Goal: Find specific page/section: Find specific page/section

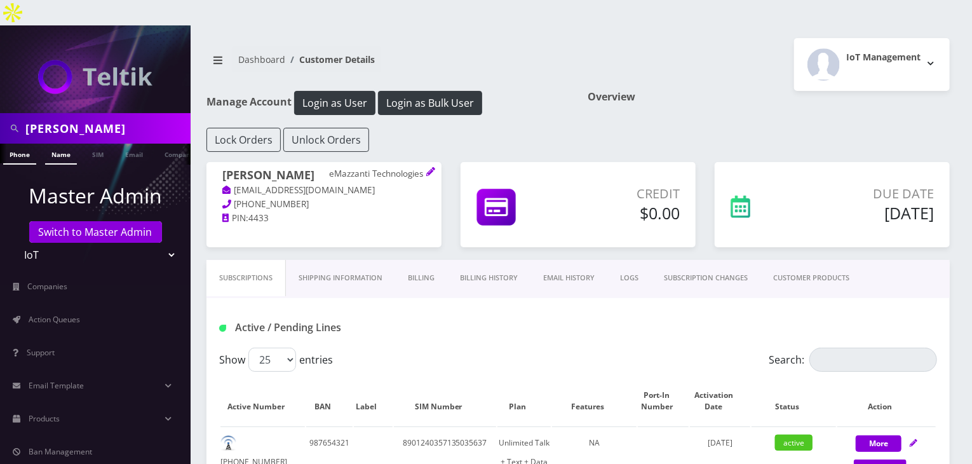
type input "[PERSON_NAME]"
click at [58, 144] on link "Name" at bounding box center [61, 154] width 32 height 21
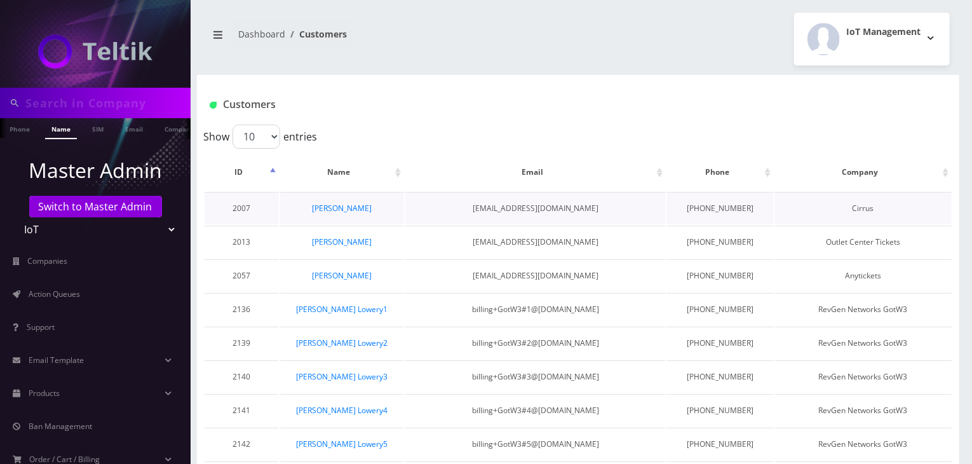
type input "[PERSON_NAME]"
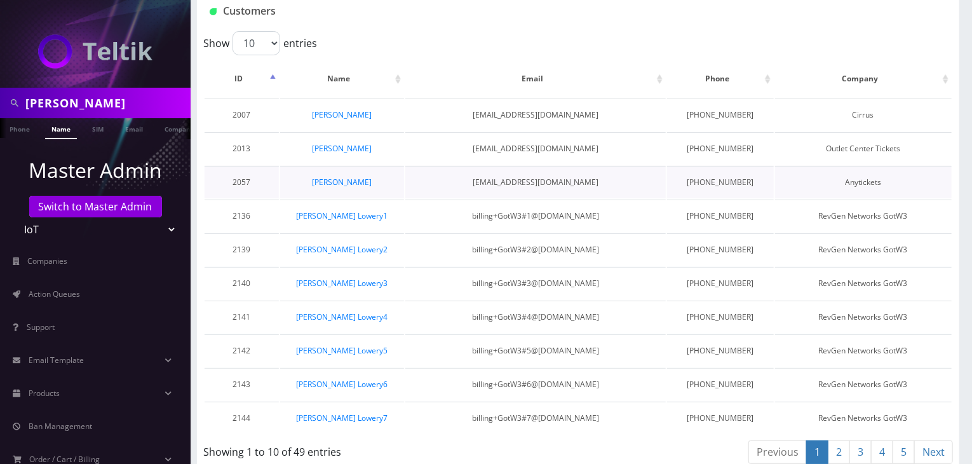
scroll to position [104, 0]
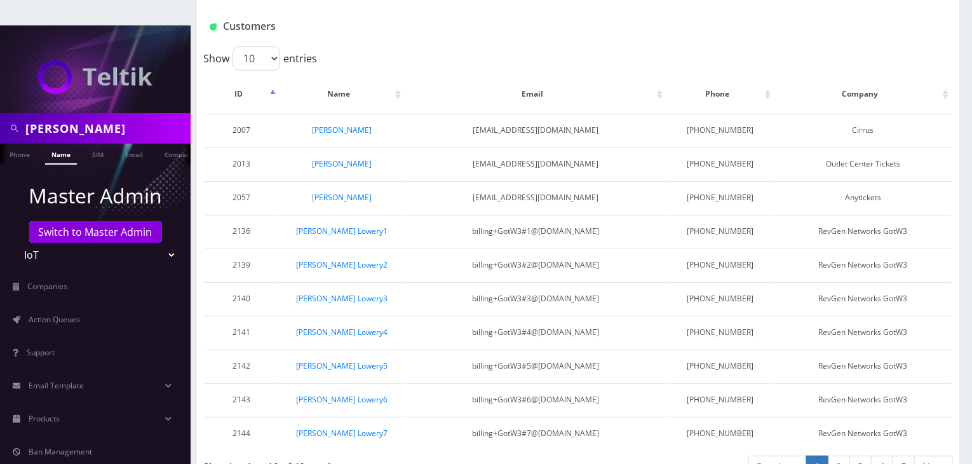
click at [844, 456] on link "2" at bounding box center [839, 468] width 22 height 24
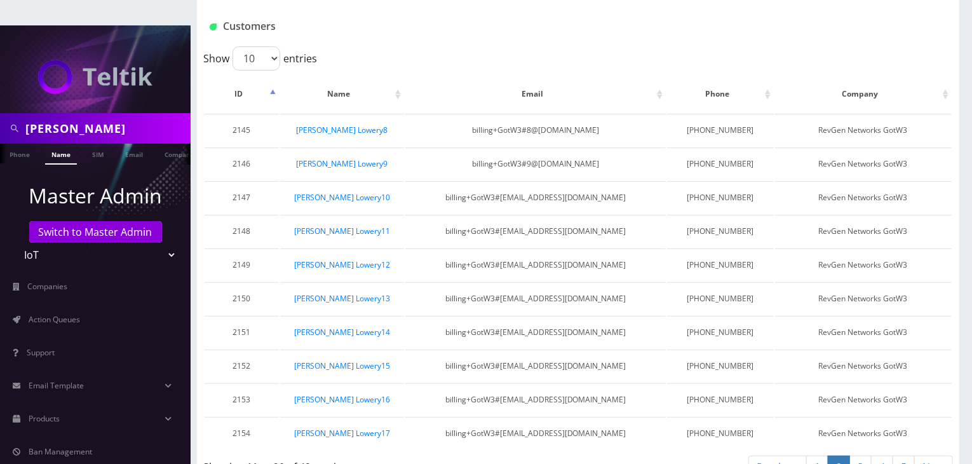
click at [859, 456] on link "3" at bounding box center [861, 468] width 22 height 24
click at [874, 456] on link "4" at bounding box center [882, 468] width 22 height 24
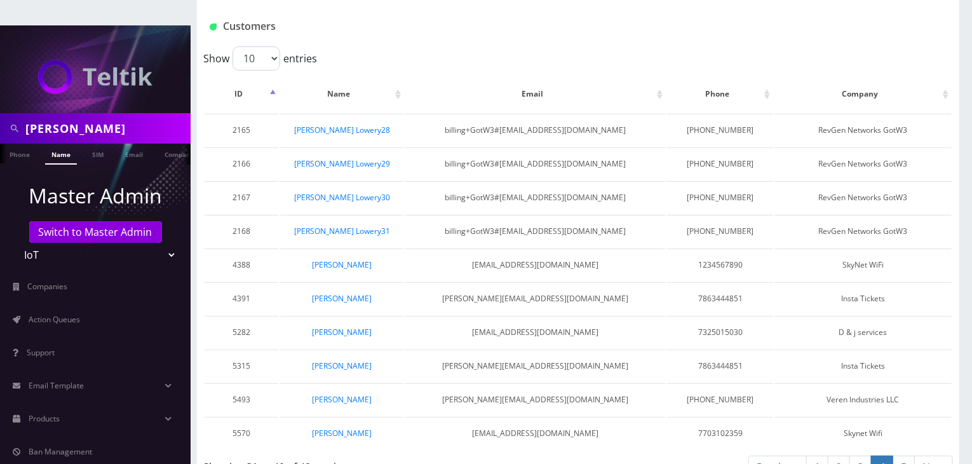
click at [902, 456] on link "5" at bounding box center [904, 468] width 22 height 24
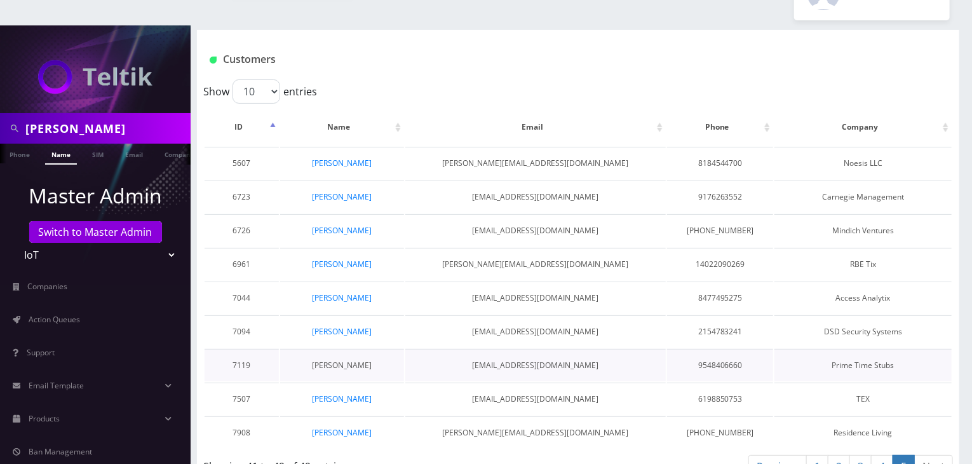
click at [348, 360] on link "[PERSON_NAME]" at bounding box center [342, 365] width 60 height 11
